Goal: Complete application form

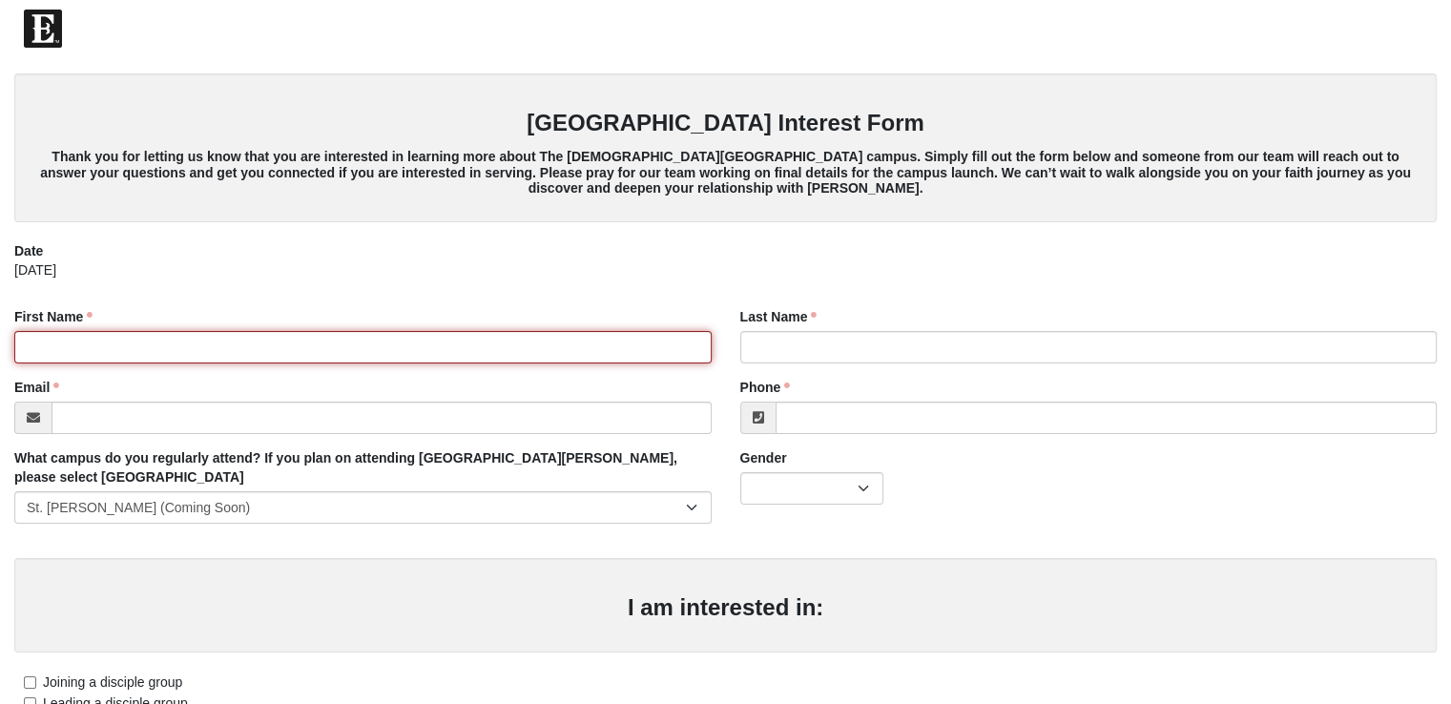
click at [77, 347] on input "First Name" at bounding box center [362, 347] width 697 height 32
type input "[PERSON_NAME]"
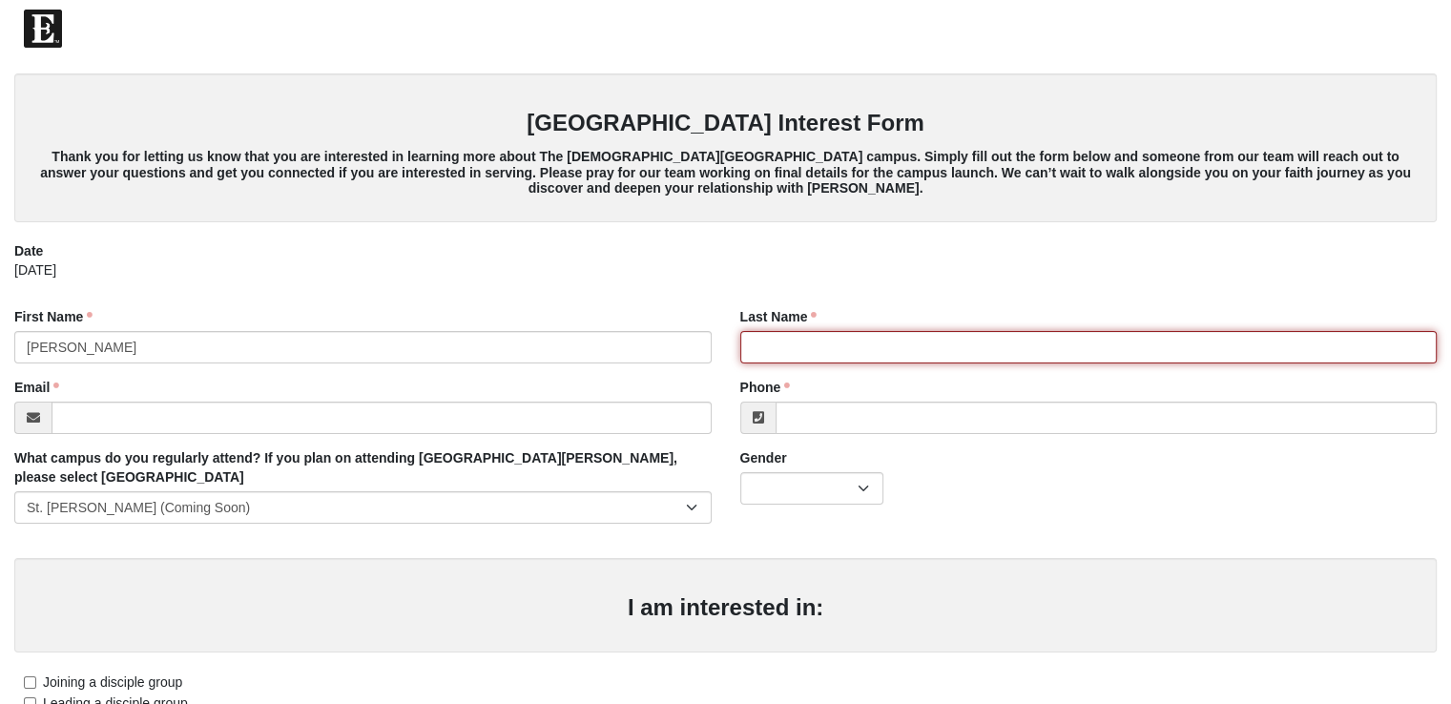
click at [767, 343] on input "Last Name" at bounding box center [1088, 347] width 697 height 32
type input "[PERSON_NAME]"
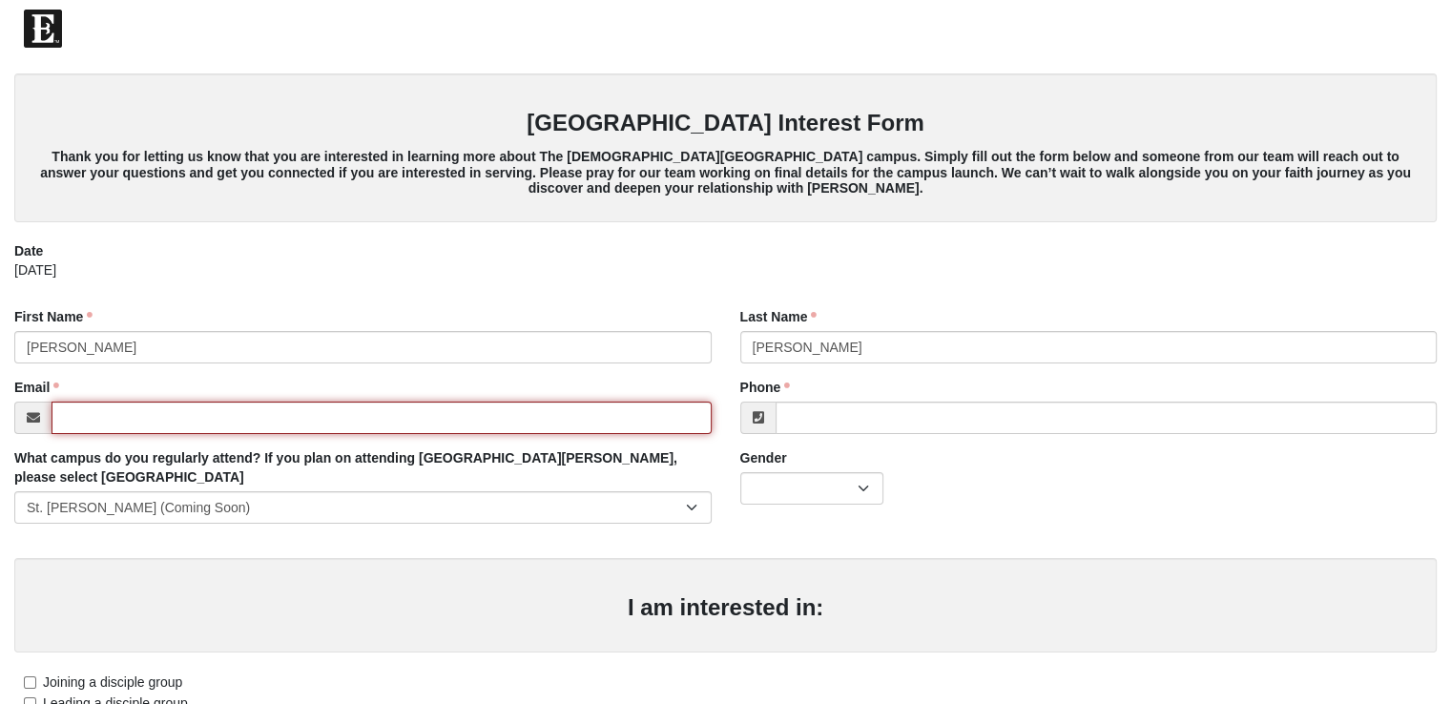
click at [239, 428] on input "Email" at bounding box center [382, 418] width 660 height 32
type input "[EMAIL_ADDRESS][DOMAIN_NAME]"
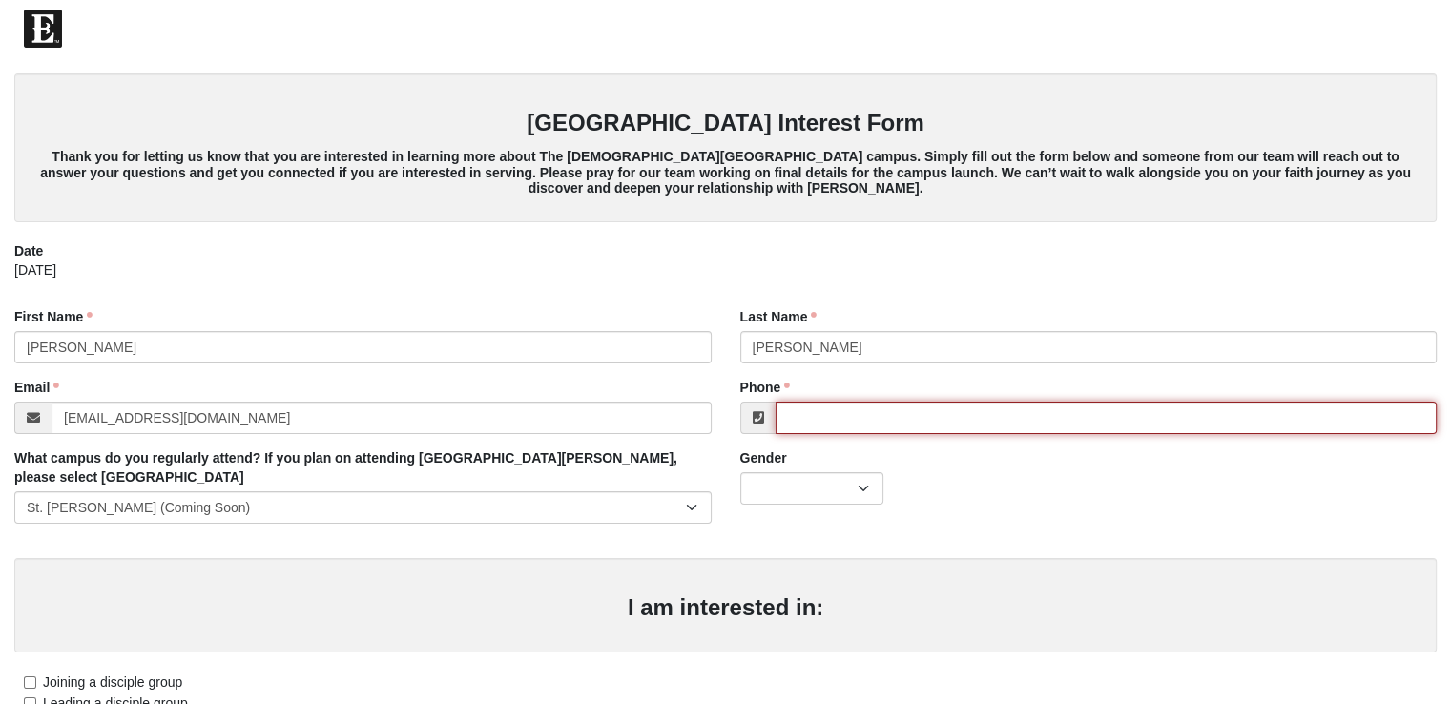
click at [844, 405] on input "Phone" at bounding box center [1106, 418] width 662 height 32
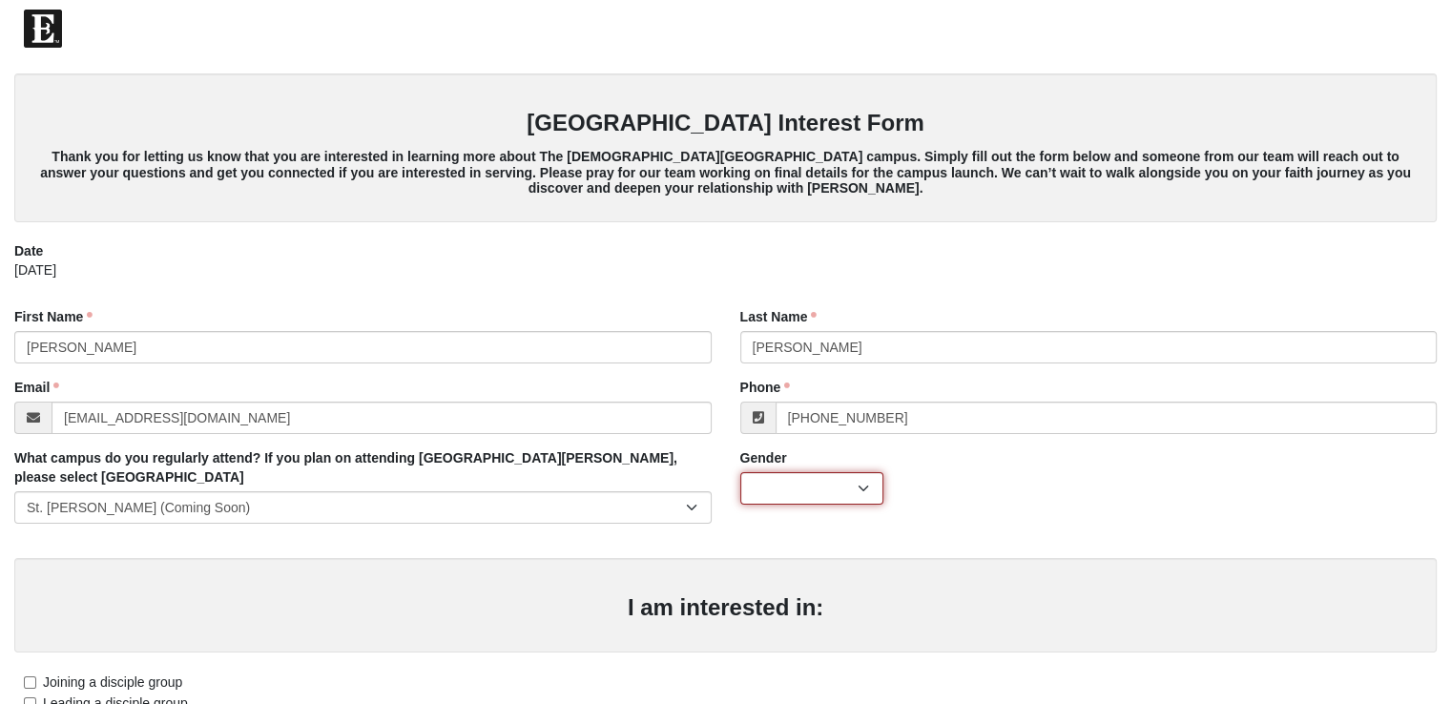
type input "[PHONE_NUMBER]"
click at [829, 482] on select "[DEMOGRAPHIC_DATA] [DEMOGRAPHIC_DATA]" at bounding box center [811, 488] width 143 height 32
select select "2"
click at [740, 472] on select "[DEMOGRAPHIC_DATA] [DEMOGRAPHIC_DATA]" at bounding box center [811, 488] width 143 height 32
